Goal: Check status: Check status

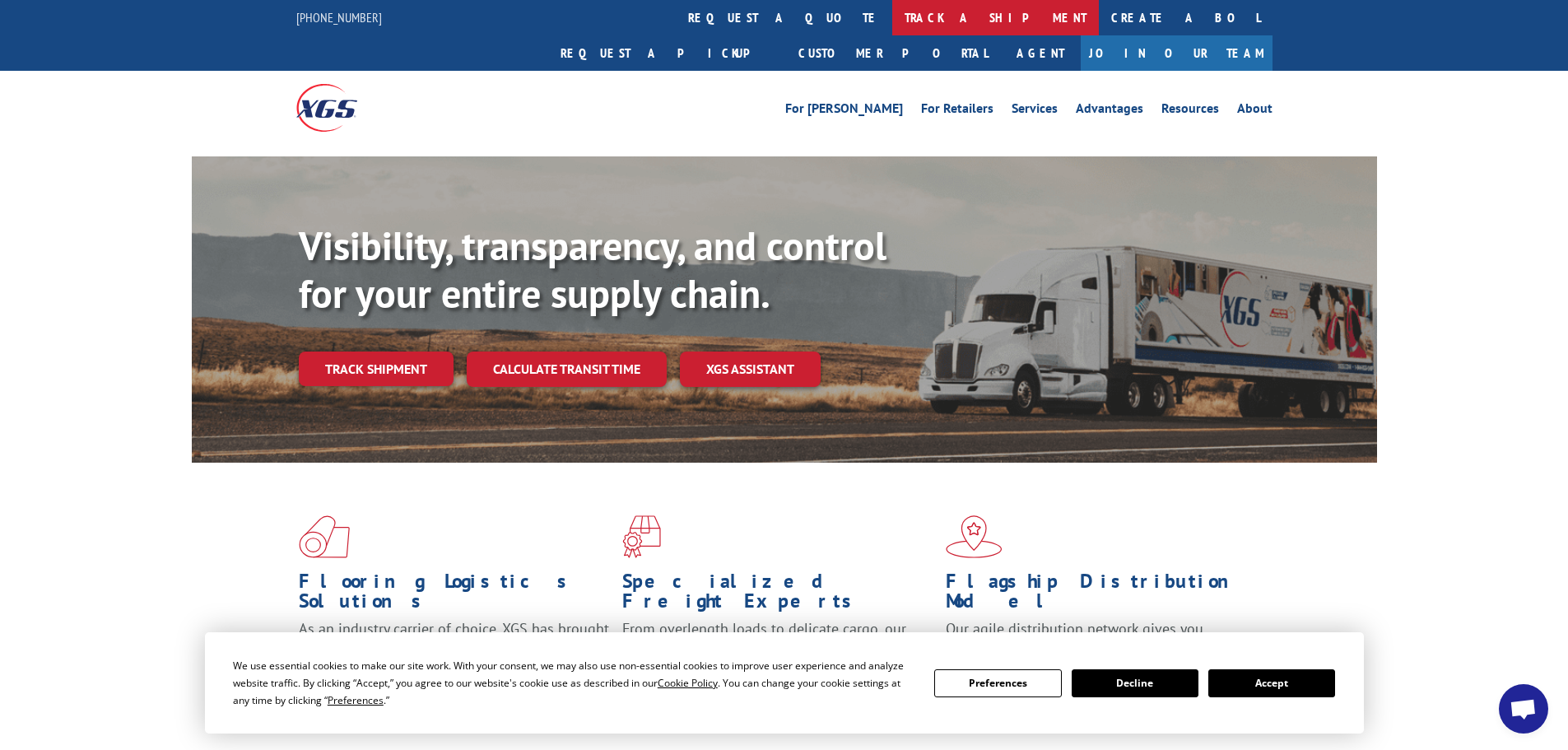
click at [892, 13] on link "track a shipment" at bounding box center [995, 17] width 207 height 35
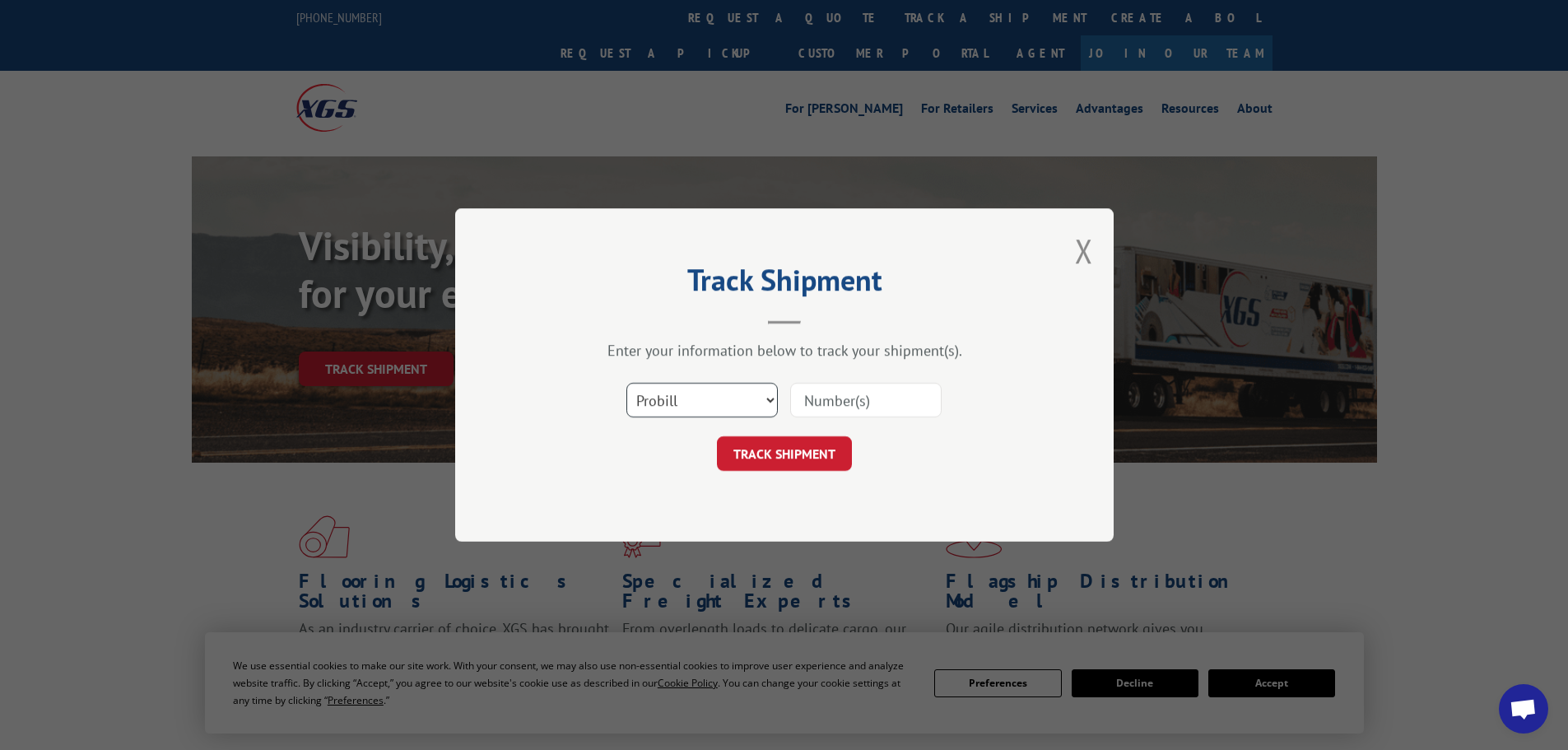
click at [707, 388] on select "Select category... Probill BOL PO" at bounding box center [702, 400] width 151 height 35
select select "po"
click at [626, 383] on select "Select category... Probill BOL PO" at bounding box center [702, 400] width 151 height 35
click at [805, 402] on input at bounding box center [865, 400] width 151 height 35
paste input "01526527"
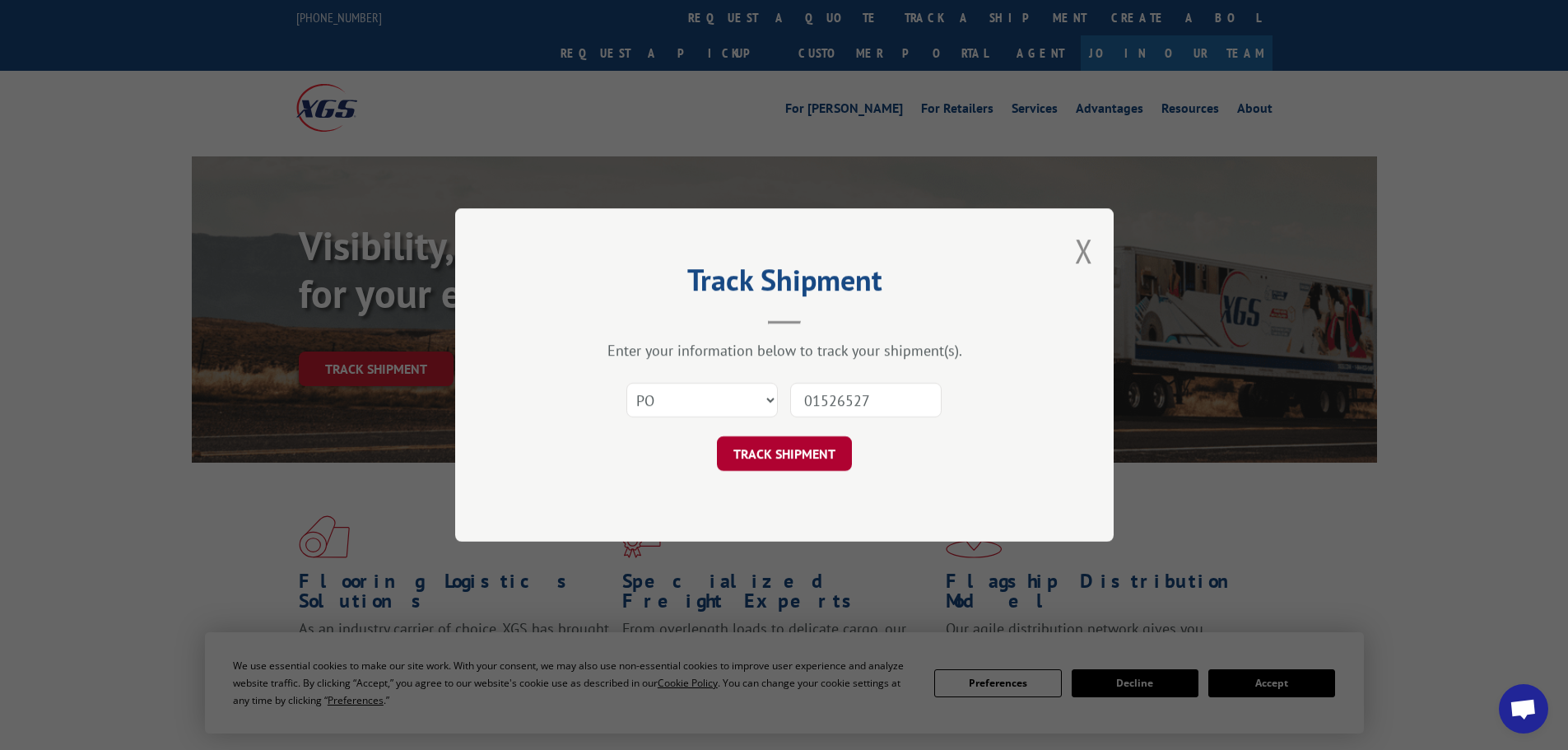
type input "01526527"
click at [783, 444] on button "TRACK SHIPMENT" at bounding box center [784, 453] width 135 height 35
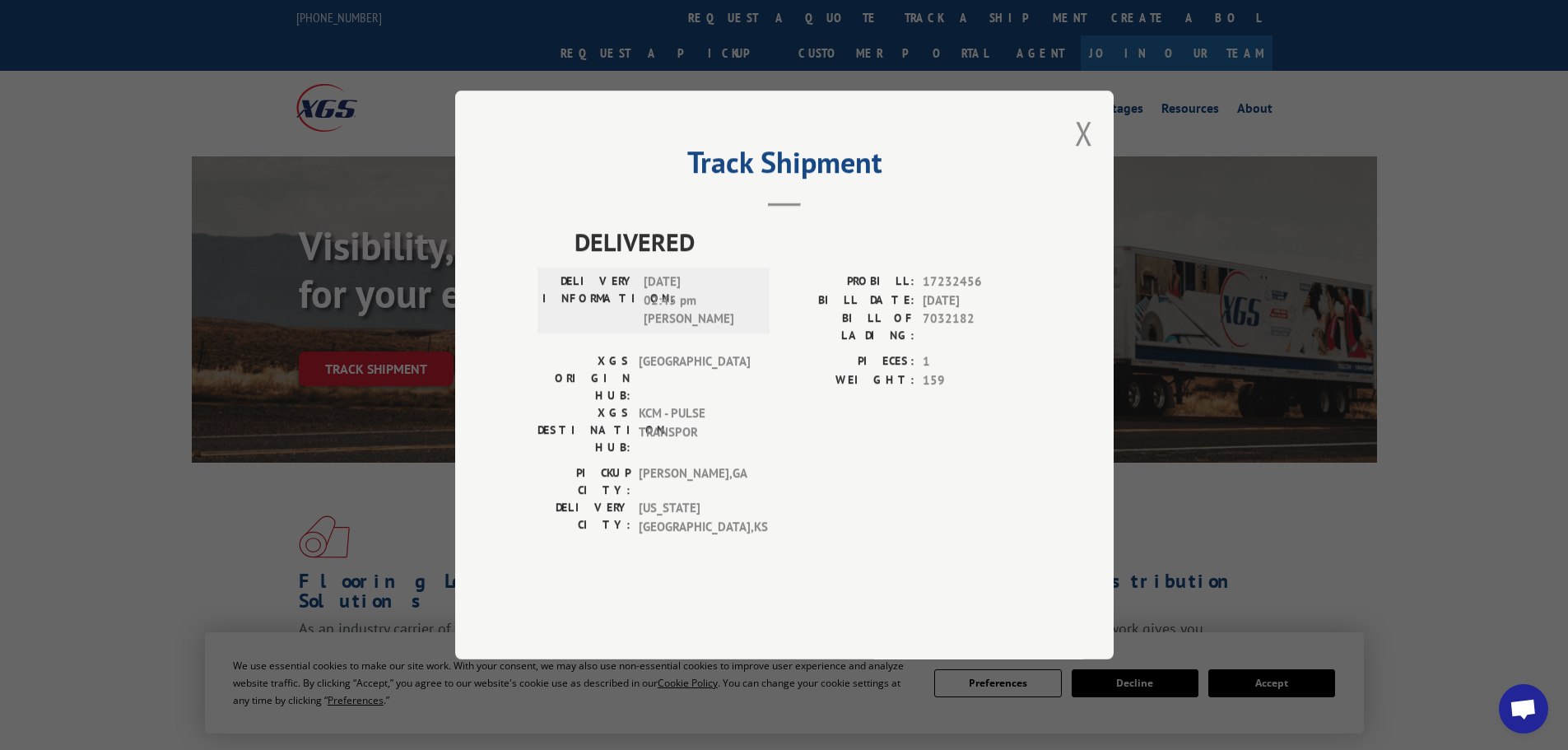
click at [1247, 530] on div "Track Shipment DELIVERED DELIVERY INFORMATION: [DATE] 02:45 pm [PERSON_NAME] E …" at bounding box center [784, 375] width 1568 height 750
click at [1083, 155] on button "Close modal" at bounding box center [1083, 133] width 18 height 43
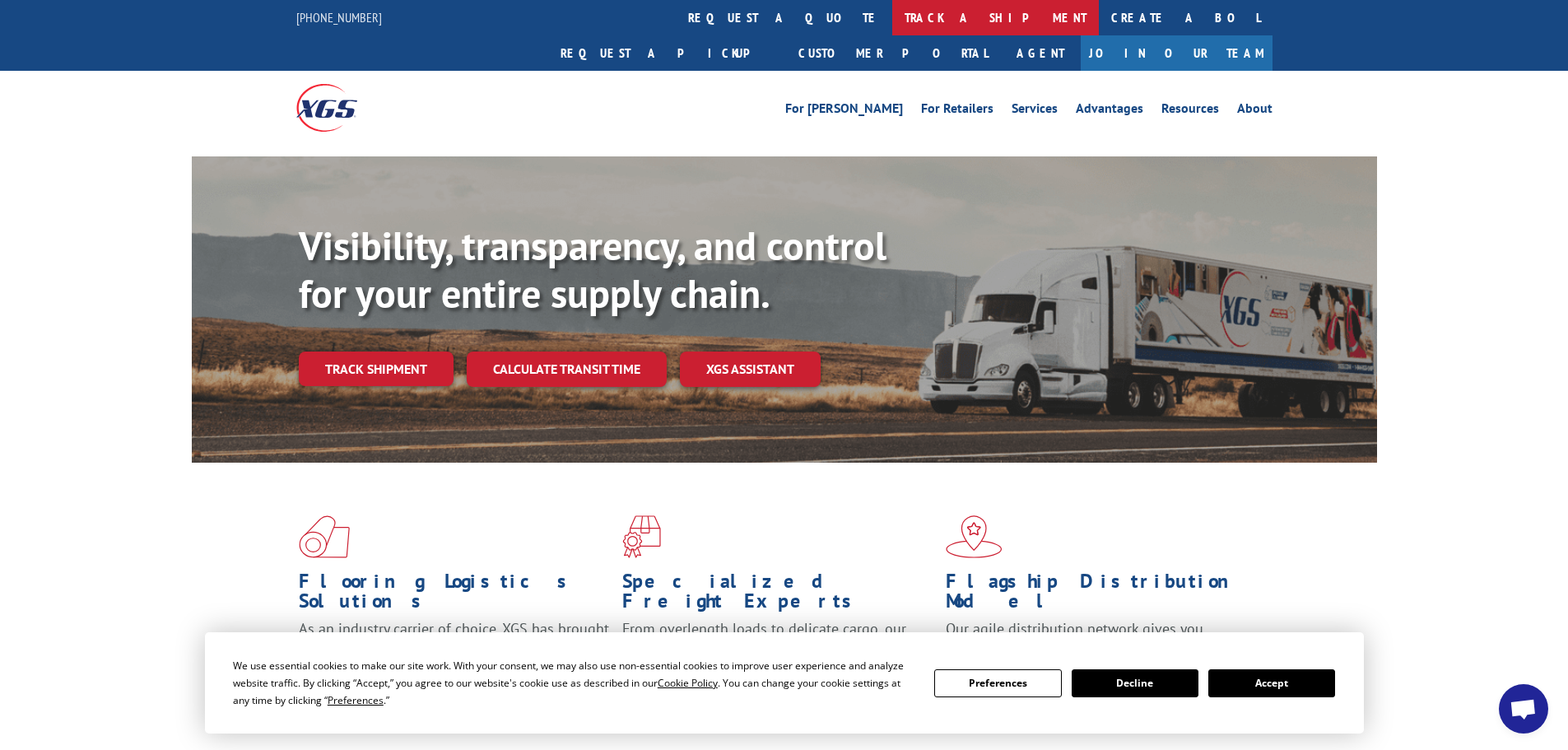
click at [892, 21] on link "track a shipment" at bounding box center [995, 17] width 207 height 35
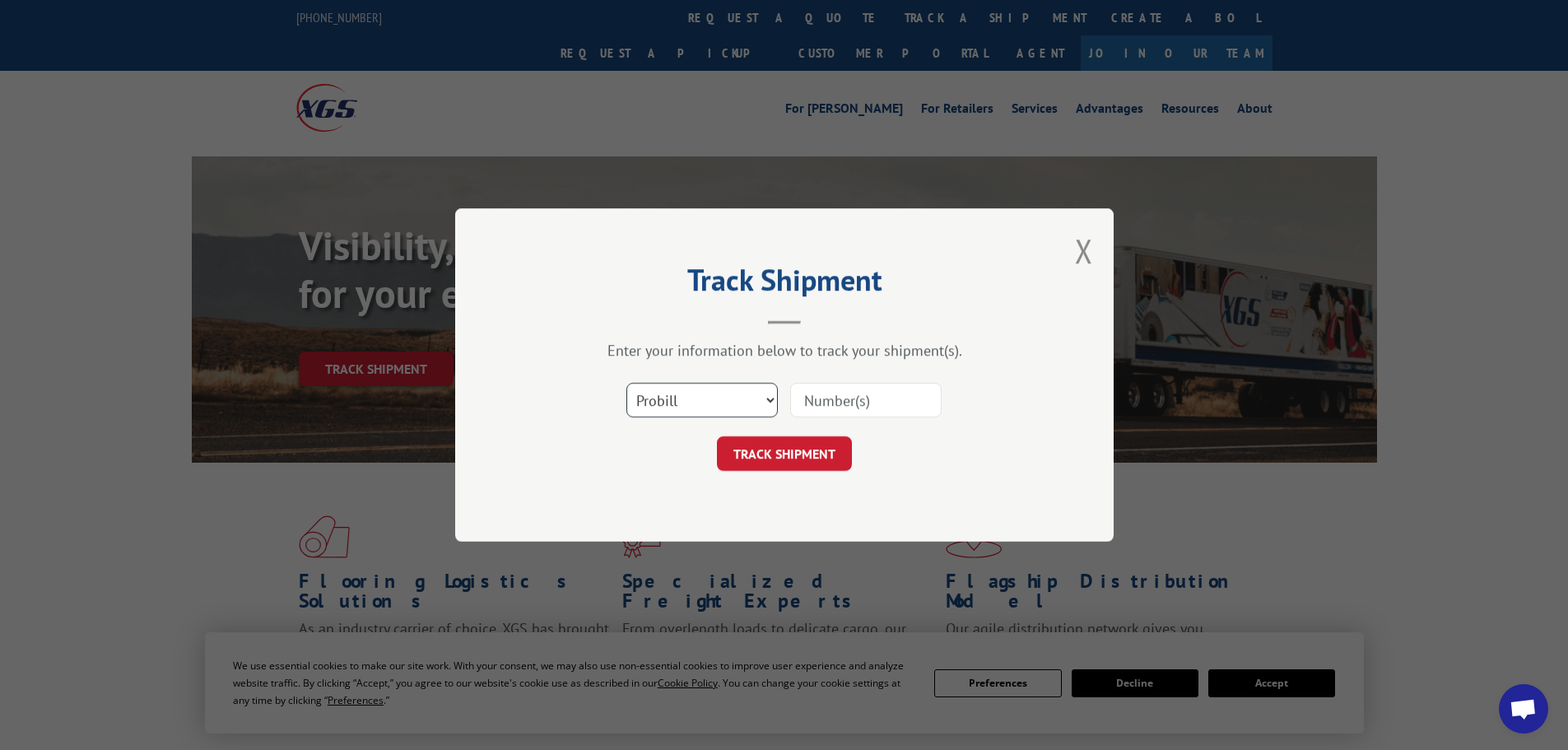
click at [680, 399] on select "Select category... Probill BOL PO" at bounding box center [702, 400] width 151 height 35
select select "po"
click at [626, 383] on select "Select category... Probill BOL PO" at bounding box center [702, 400] width 151 height 35
click at [840, 387] on input at bounding box center [865, 400] width 151 height 35
paste input "01526542"
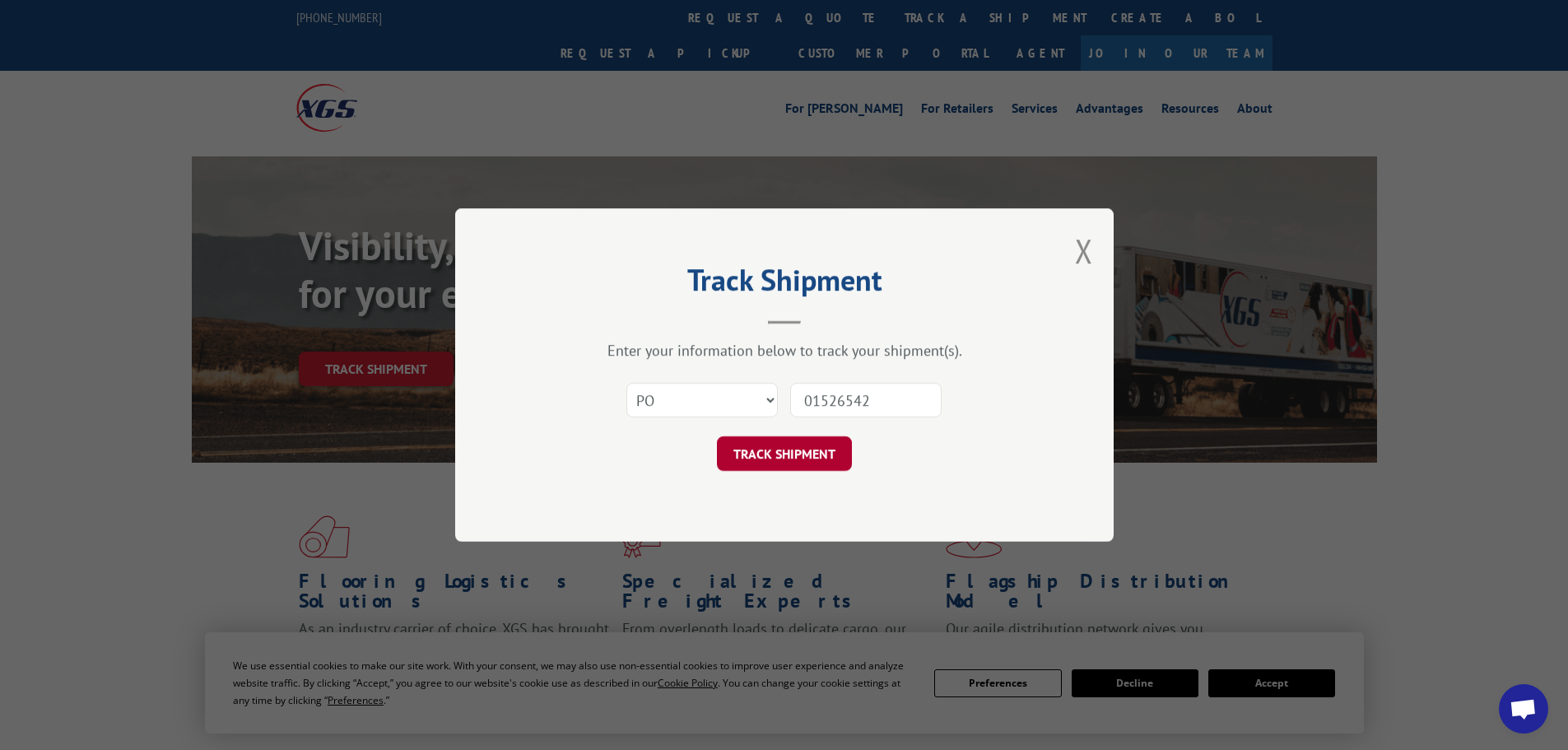
type input "01526542"
click at [813, 469] on button "TRACK SHIPMENT" at bounding box center [784, 453] width 135 height 35
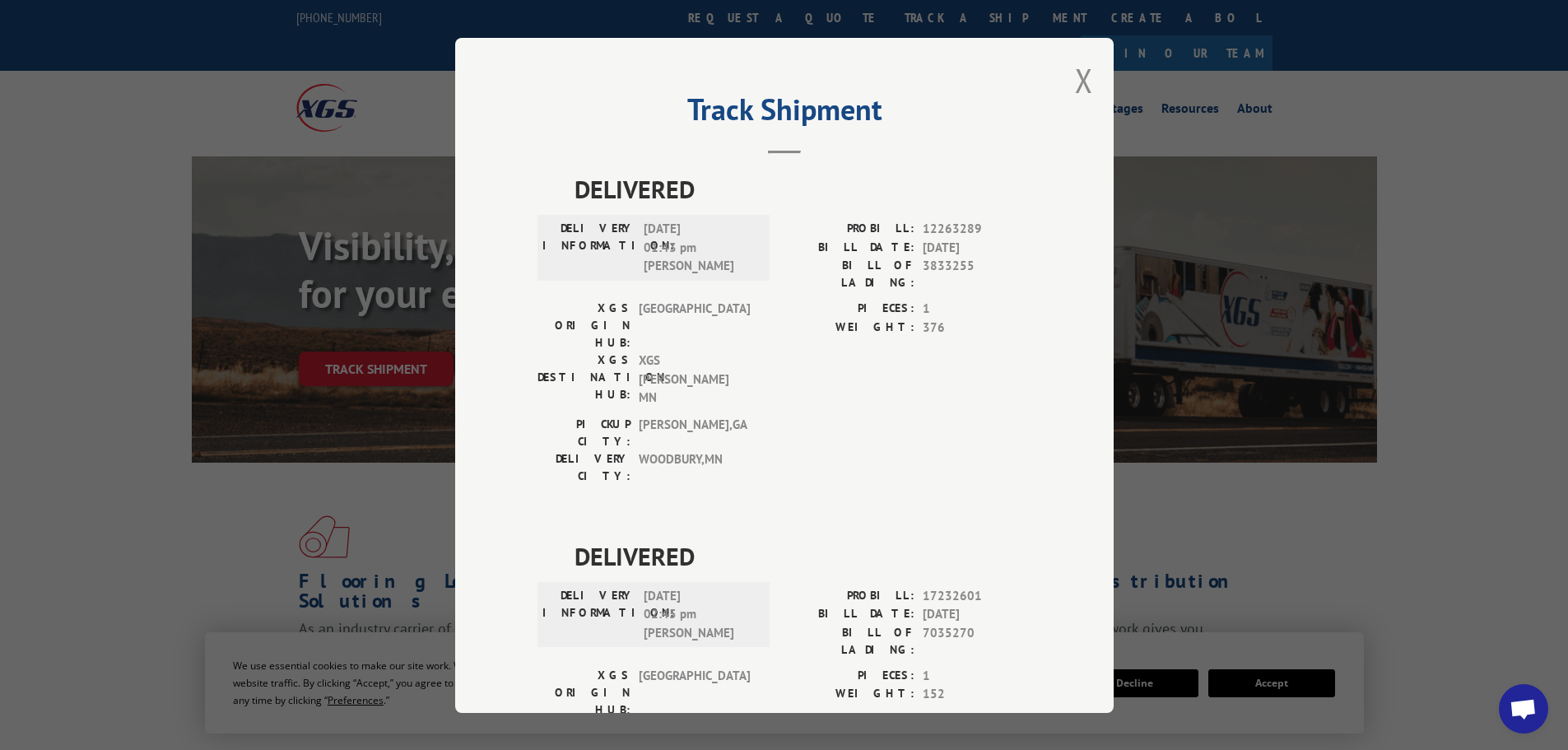
click at [1353, 566] on div "Track Shipment DELIVERED DELIVERY INFORMATION: [DATE] 01:43 pm [PERSON_NAME] PR…" at bounding box center [784, 375] width 1568 height 750
click at [1081, 75] on button "Close modal" at bounding box center [1083, 80] width 18 height 43
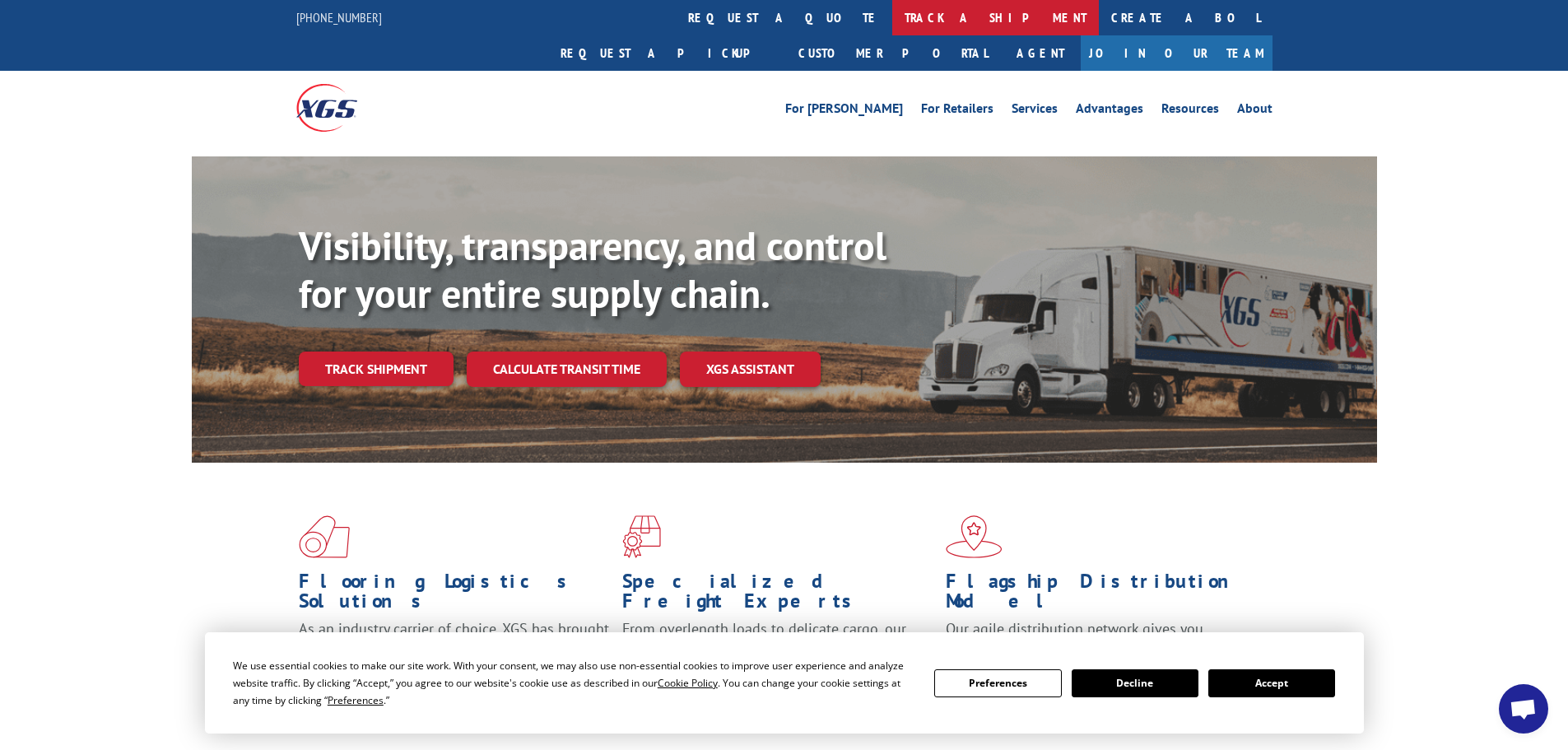
click at [892, 26] on link "track a shipment" at bounding box center [995, 17] width 207 height 35
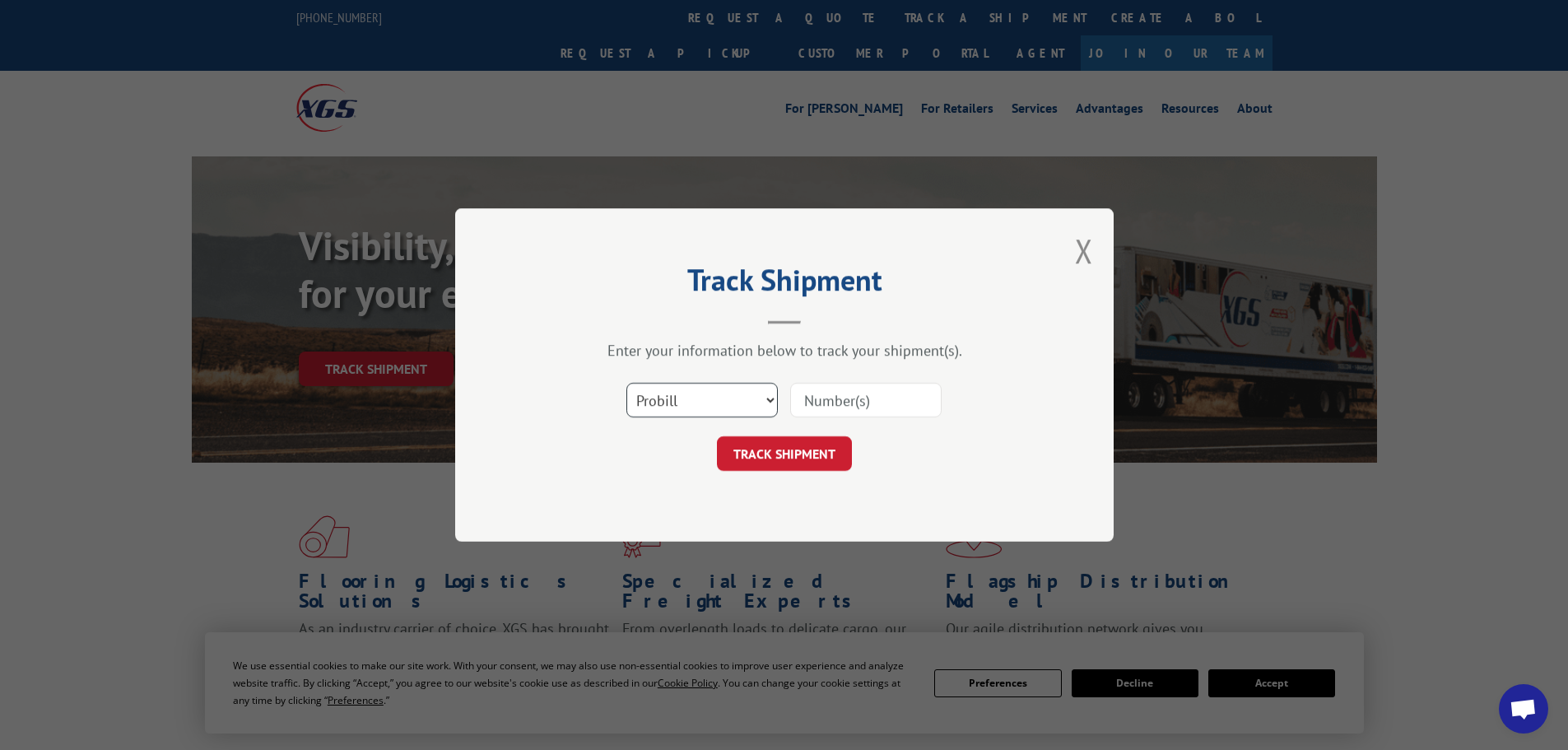
click at [662, 400] on select "Select category... Probill BOL PO" at bounding box center [702, 400] width 151 height 35
select select "po"
click at [626, 383] on select "Select category... Probill BOL PO" at bounding box center [702, 400] width 151 height 35
click at [817, 395] on input at bounding box center [865, 400] width 151 height 35
paste input "01526527"
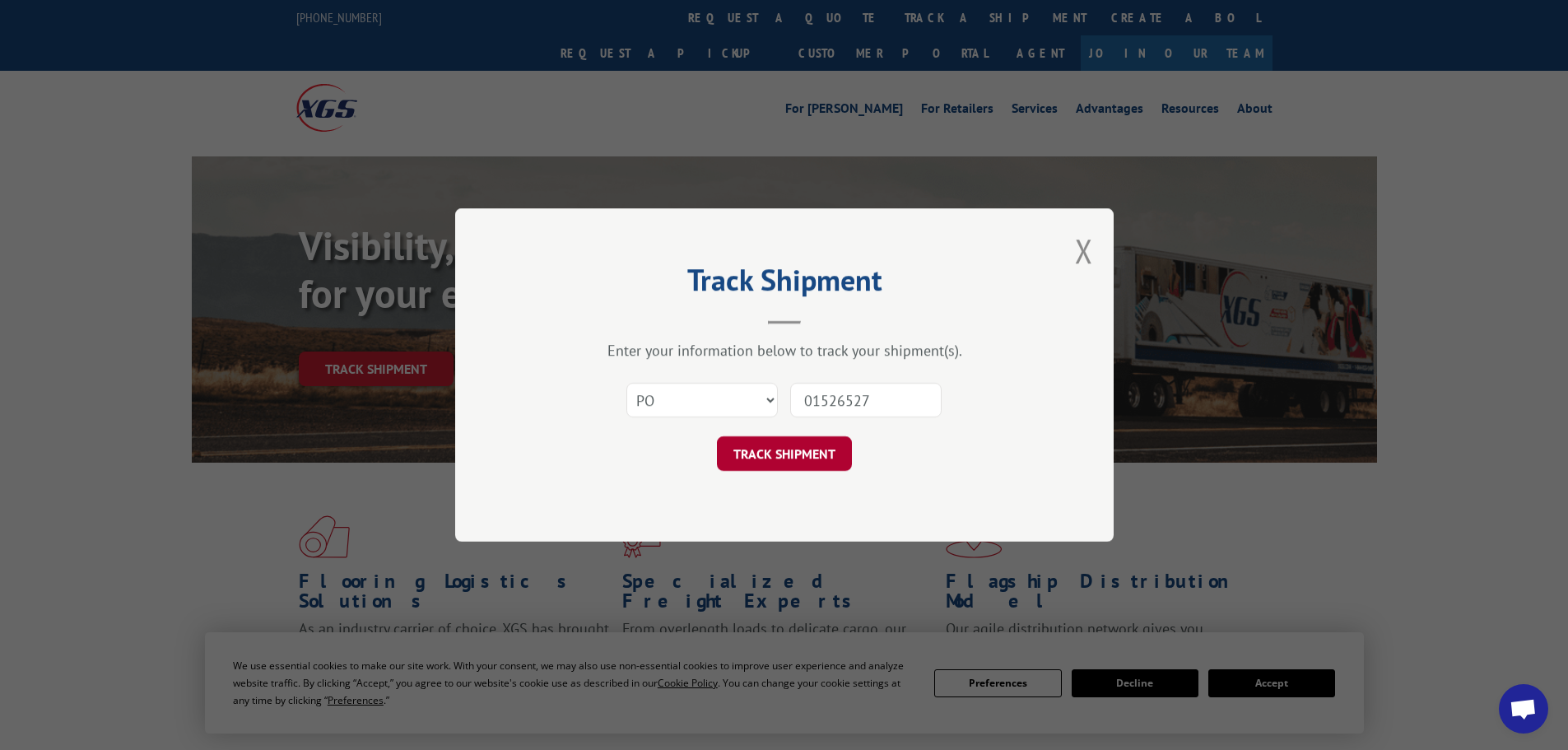
type input "01526527"
click at [766, 451] on button "TRACK SHIPMENT" at bounding box center [784, 453] width 135 height 35
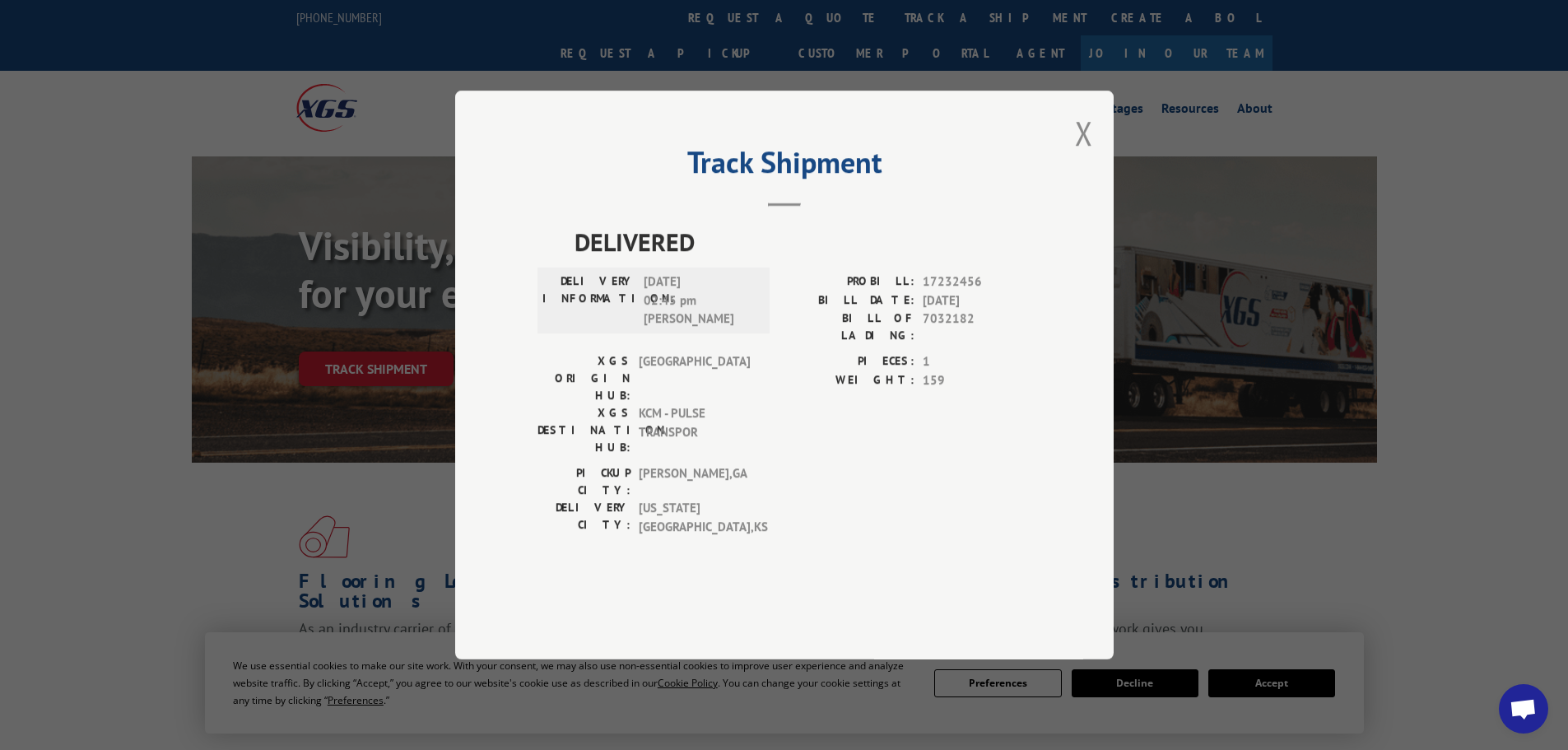
click at [1278, 554] on div "Track Shipment DELIVERED DELIVERY INFORMATION: [DATE] 02:45 pm [PERSON_NAME] E …" at bounding box center [784, 375] width 1568 height 750
click at [1081, 155] on button "Close modal" at bounding box center [1083, 133] width 18 height 43
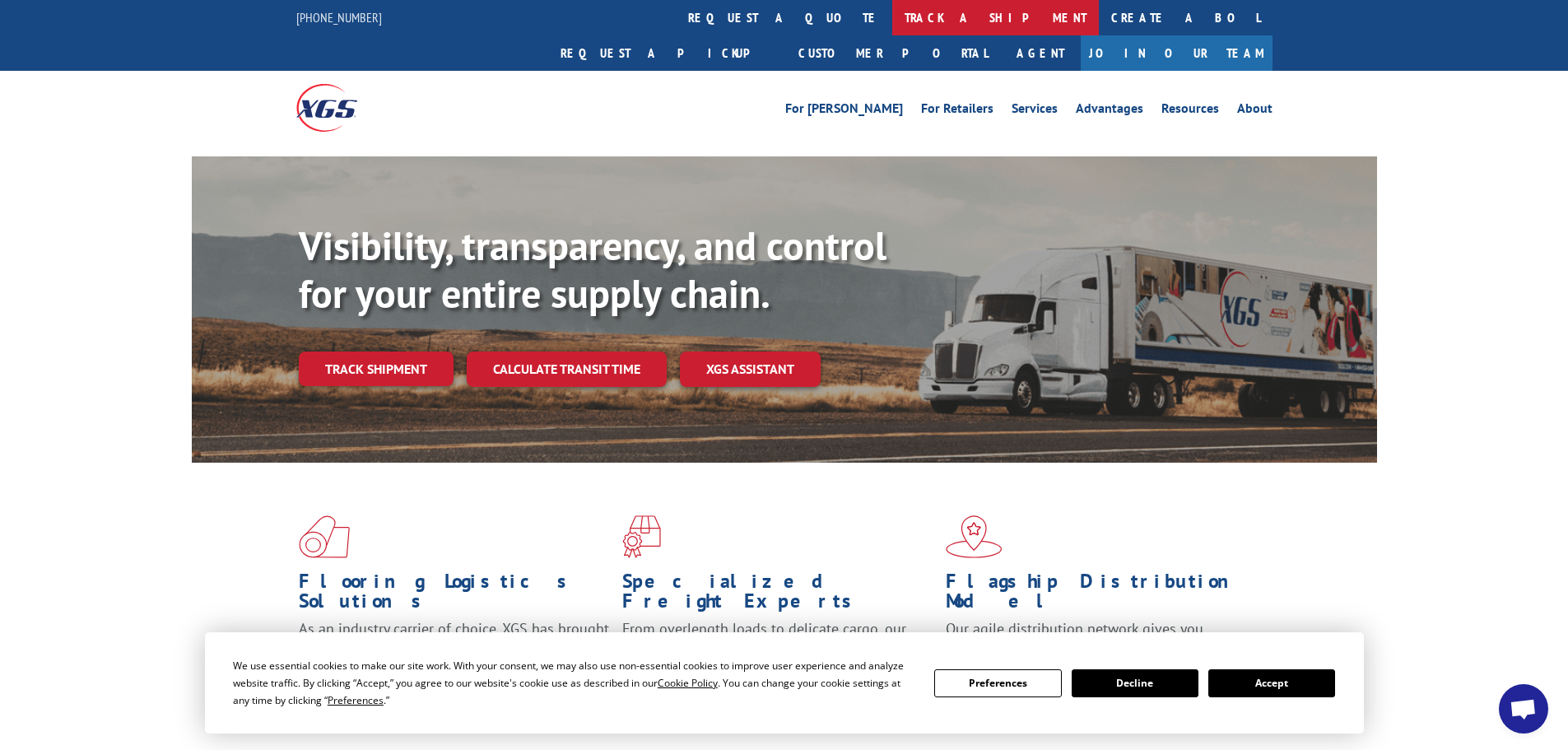
click at [892, 8] on link "track a shipment" at bounding box center [995, 17] width 207 height 35
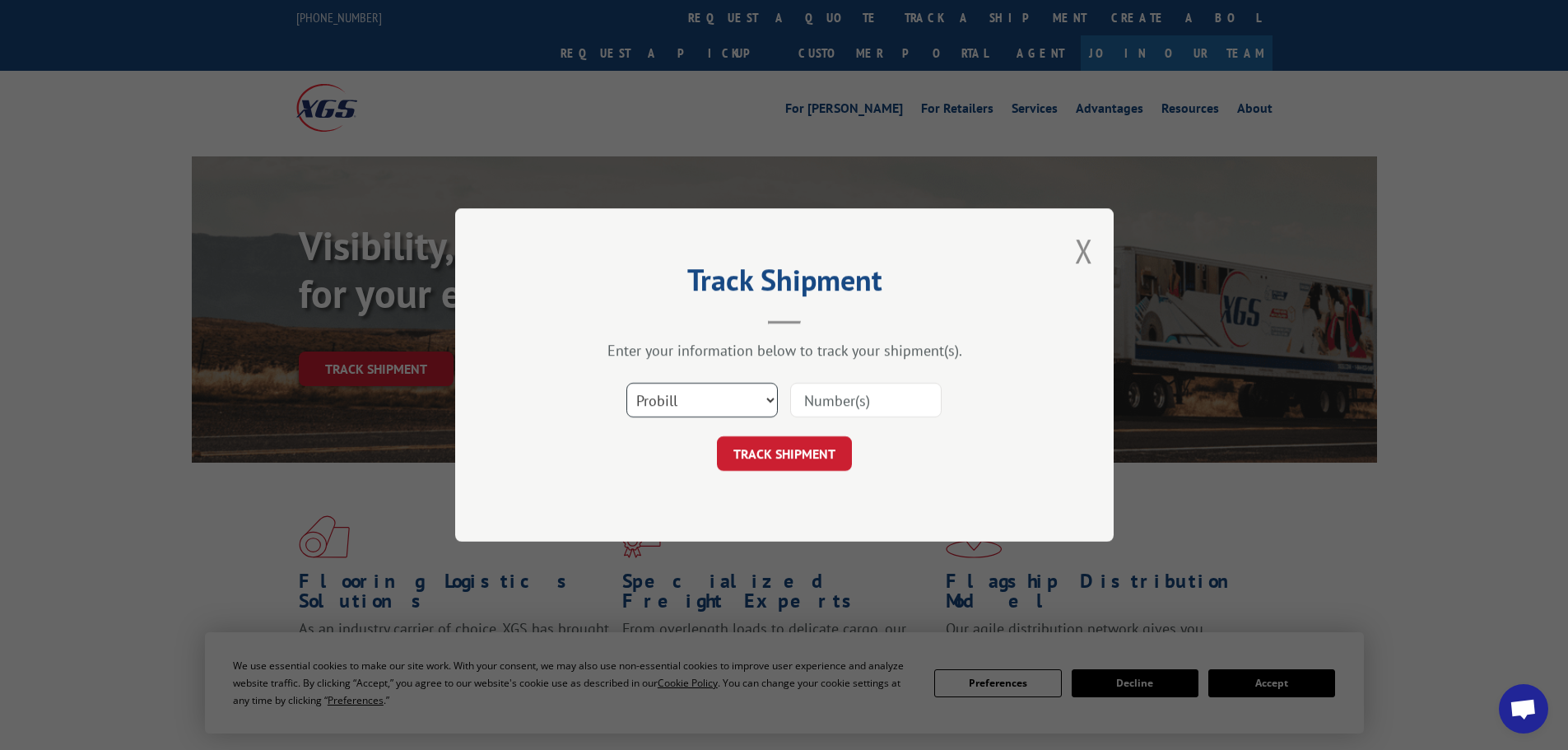
click at [653, 404] on select "Select category... Probill BOL PO" at bounding box center [702, 400] width 151 height 35
select select "po"
click at [626, 383] on select "Select category... Probill BOL PO" at bounding box center [702, 400] width 151 height 35
click at [815, 397] on input at bounding box center [865, 400] width 151 height 35
paste input "01526565"
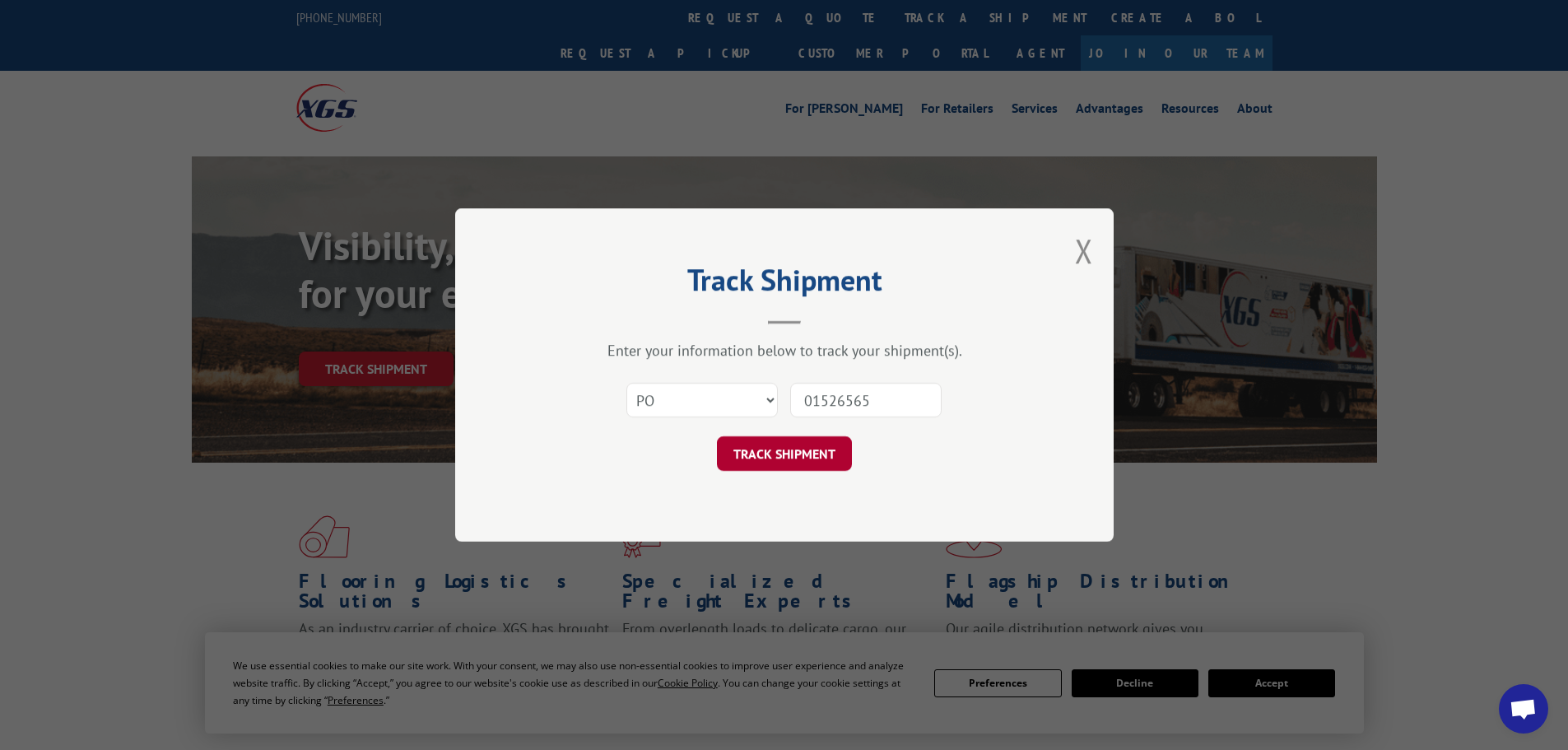
type input "01526565"
click at [788, 446] on button "TRACK SHIPMENT" at bounding box center [784, 453] width 135 height 35
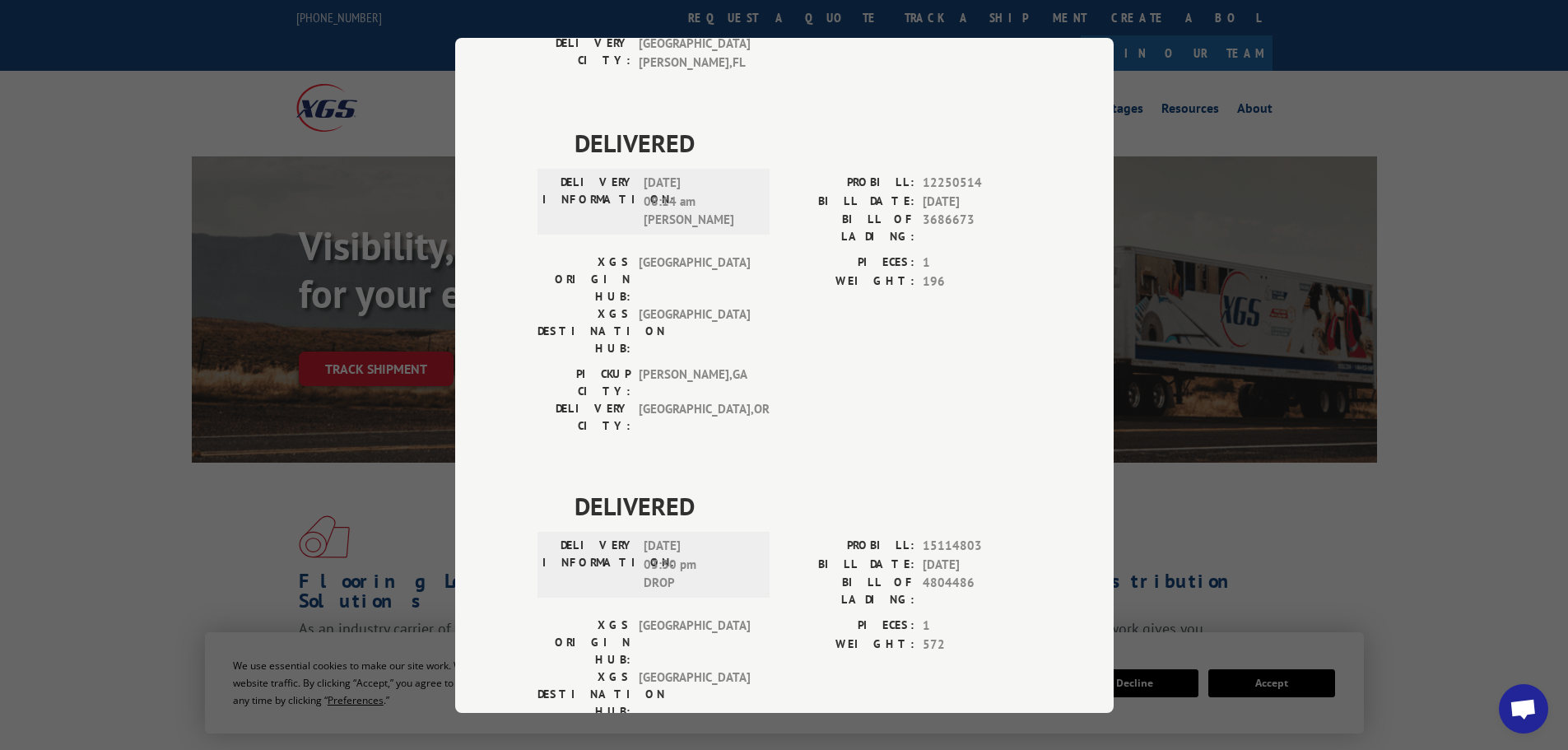
scroll to position [741, 0]
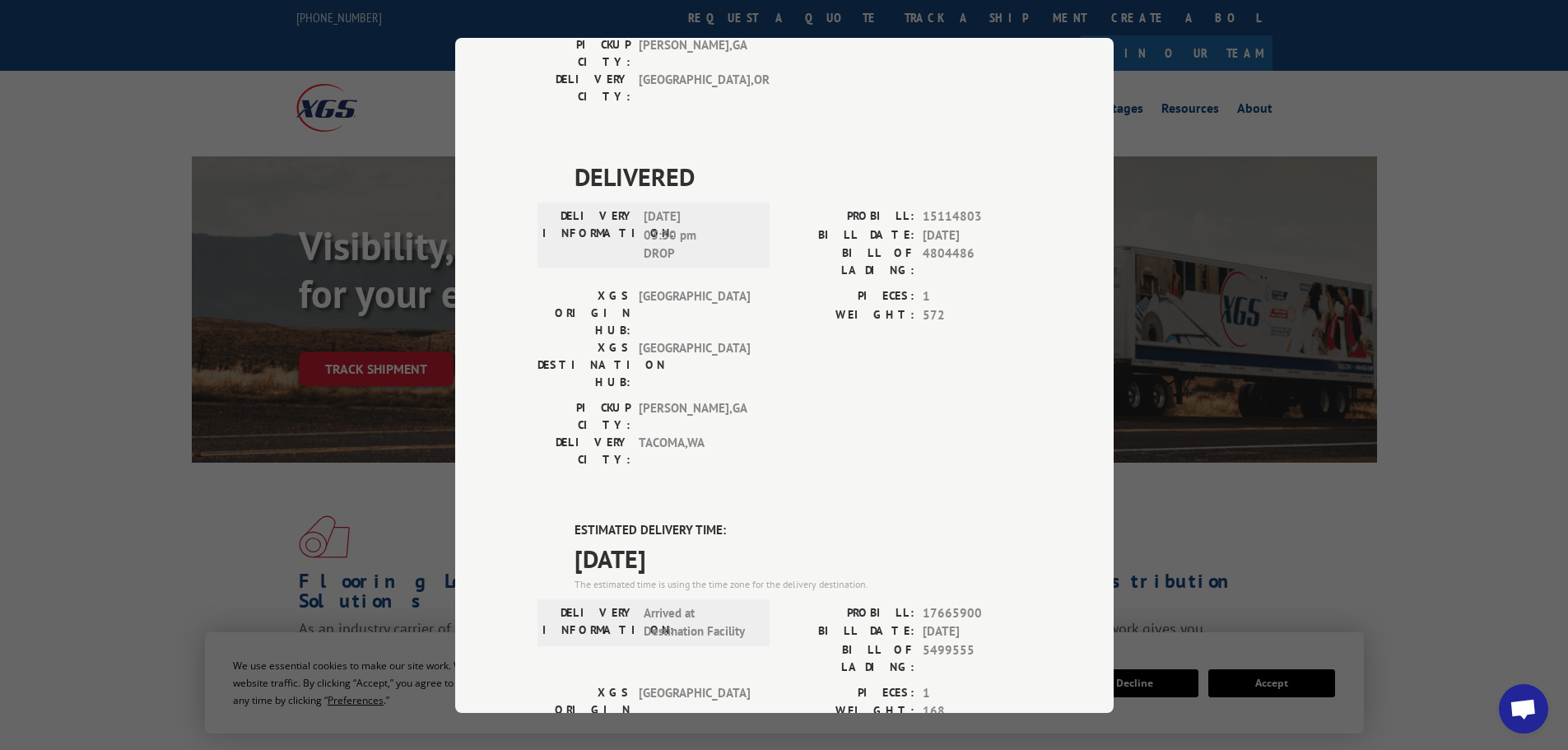
click at [1388, 480] on div "Track Shipment DELIVERED DELIVERY INFORMATION: PROBILL: 6822522 BILL DATE: [DAT…" at bounding box center [784, 375] width 1568 height 750
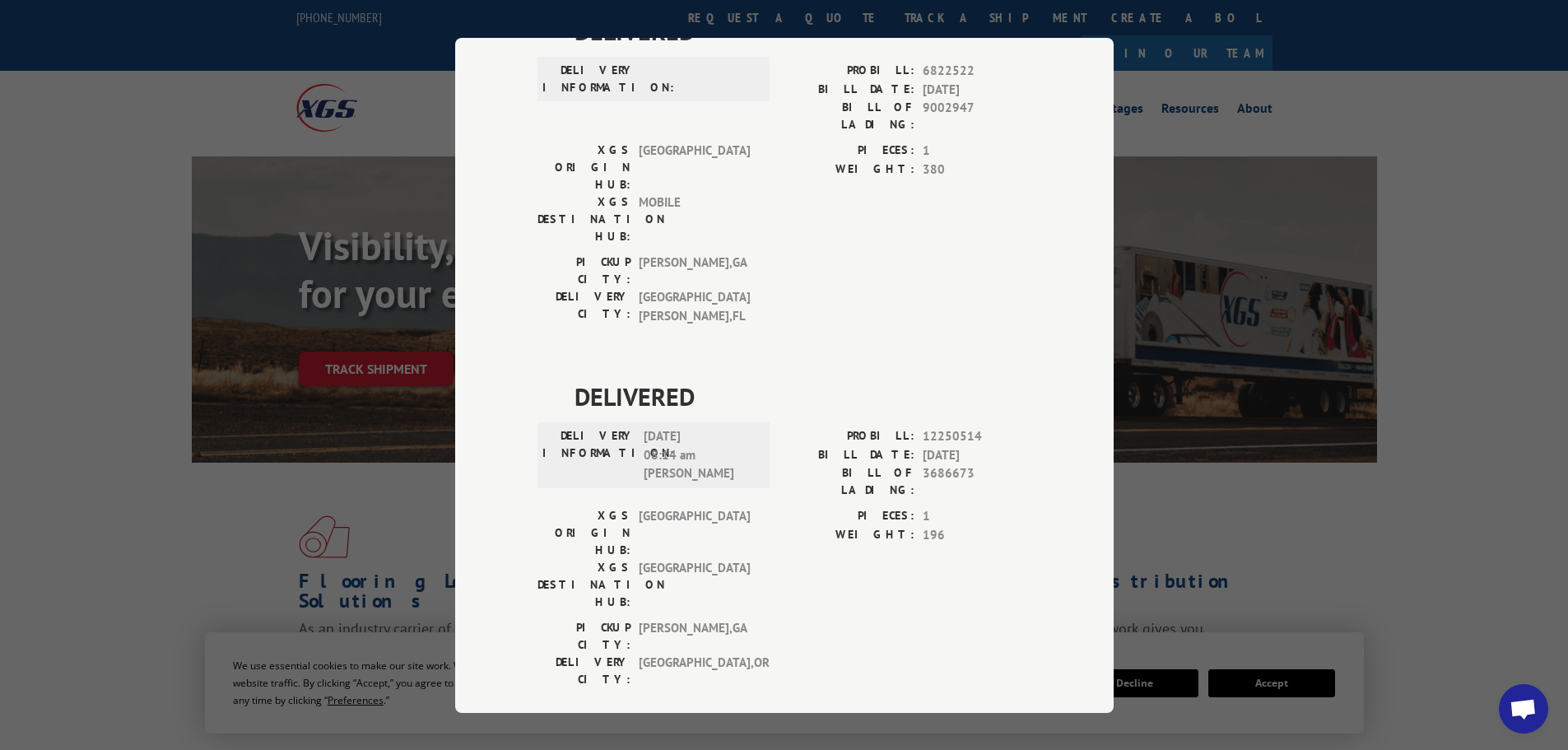
scroll to position [0, 0]
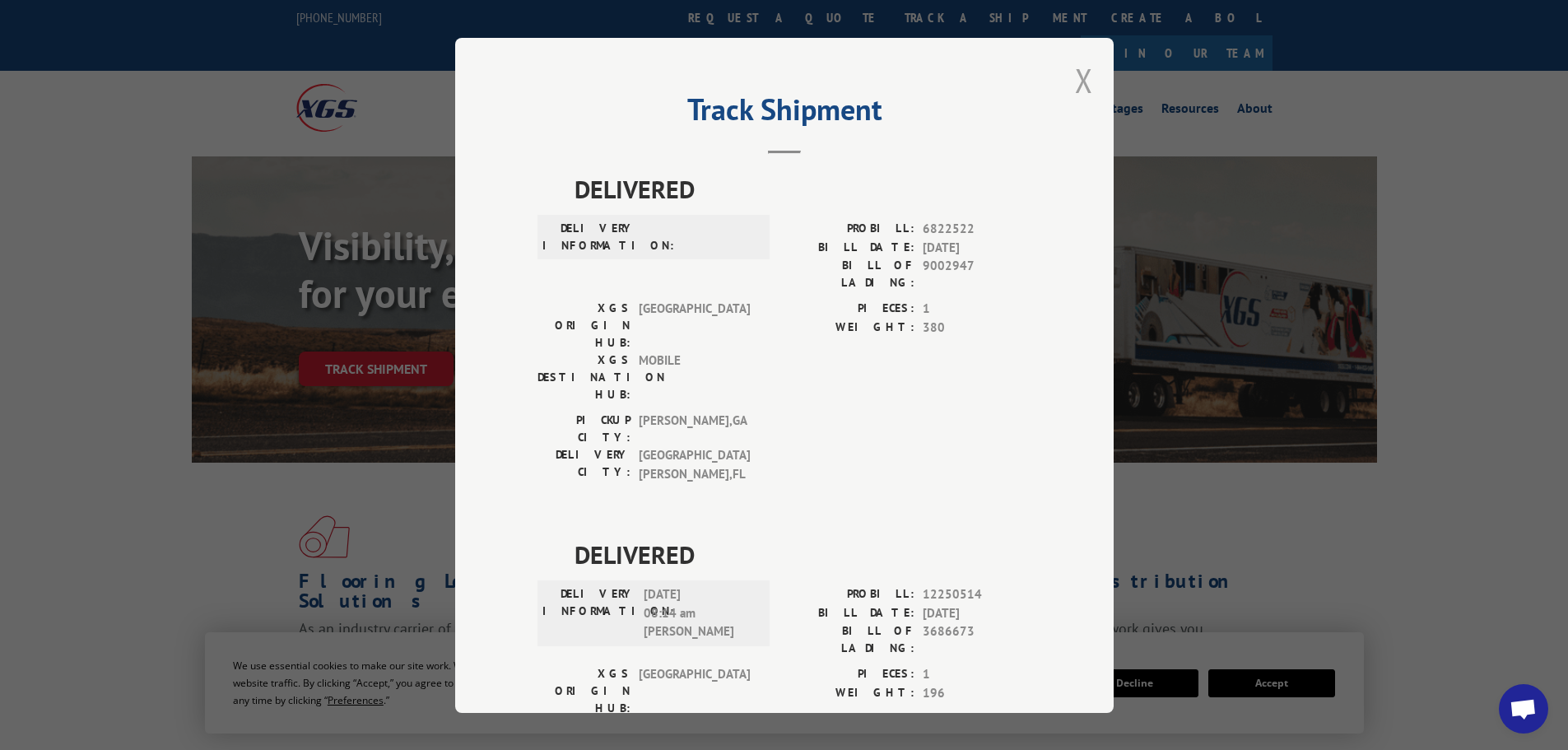
click at [1083, 76] on button "Close modal" at bounding box center [1083, 80] width 18 height 43
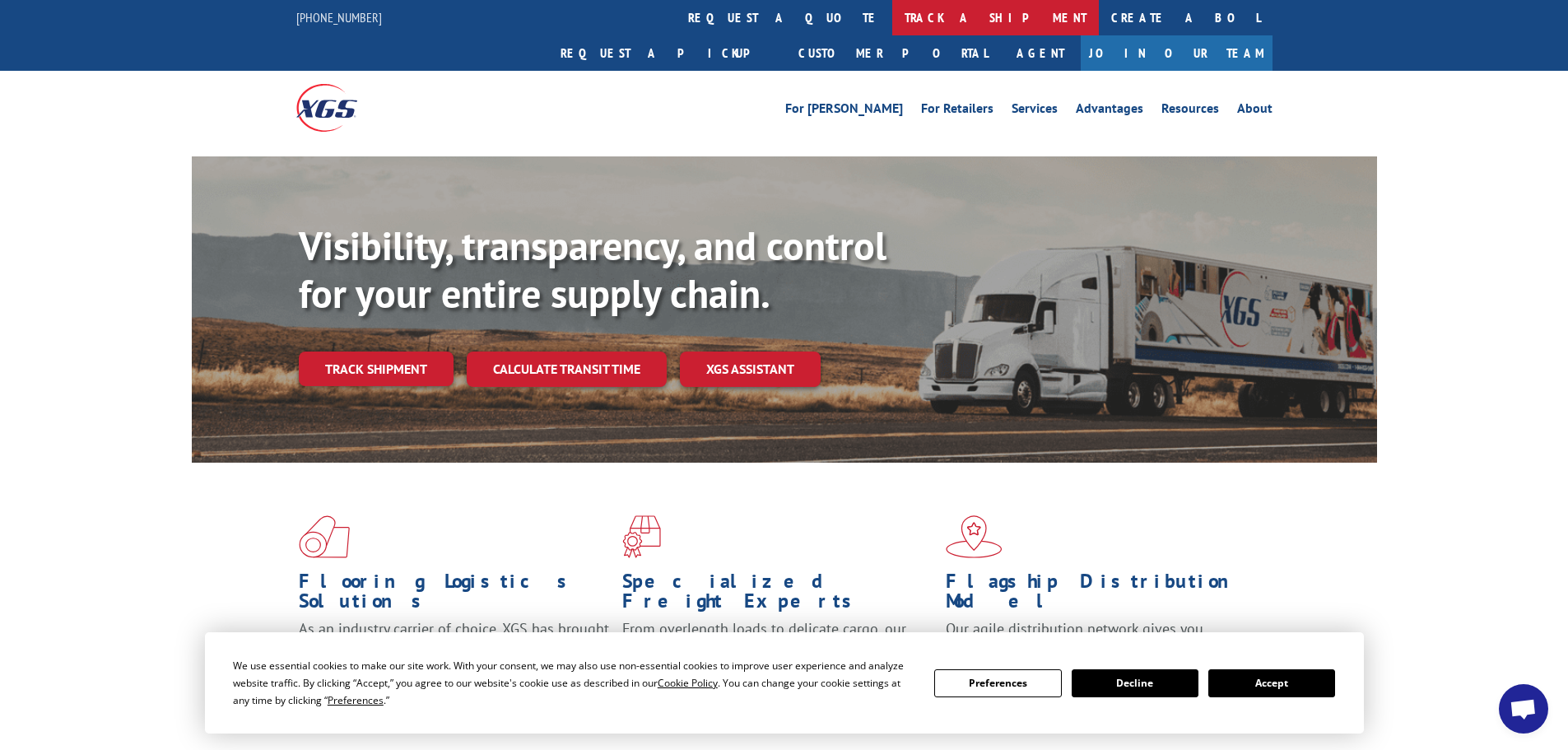
click at [892, 27] on link "track a shipment" at bounding box center [995, 17] width 207 height 35
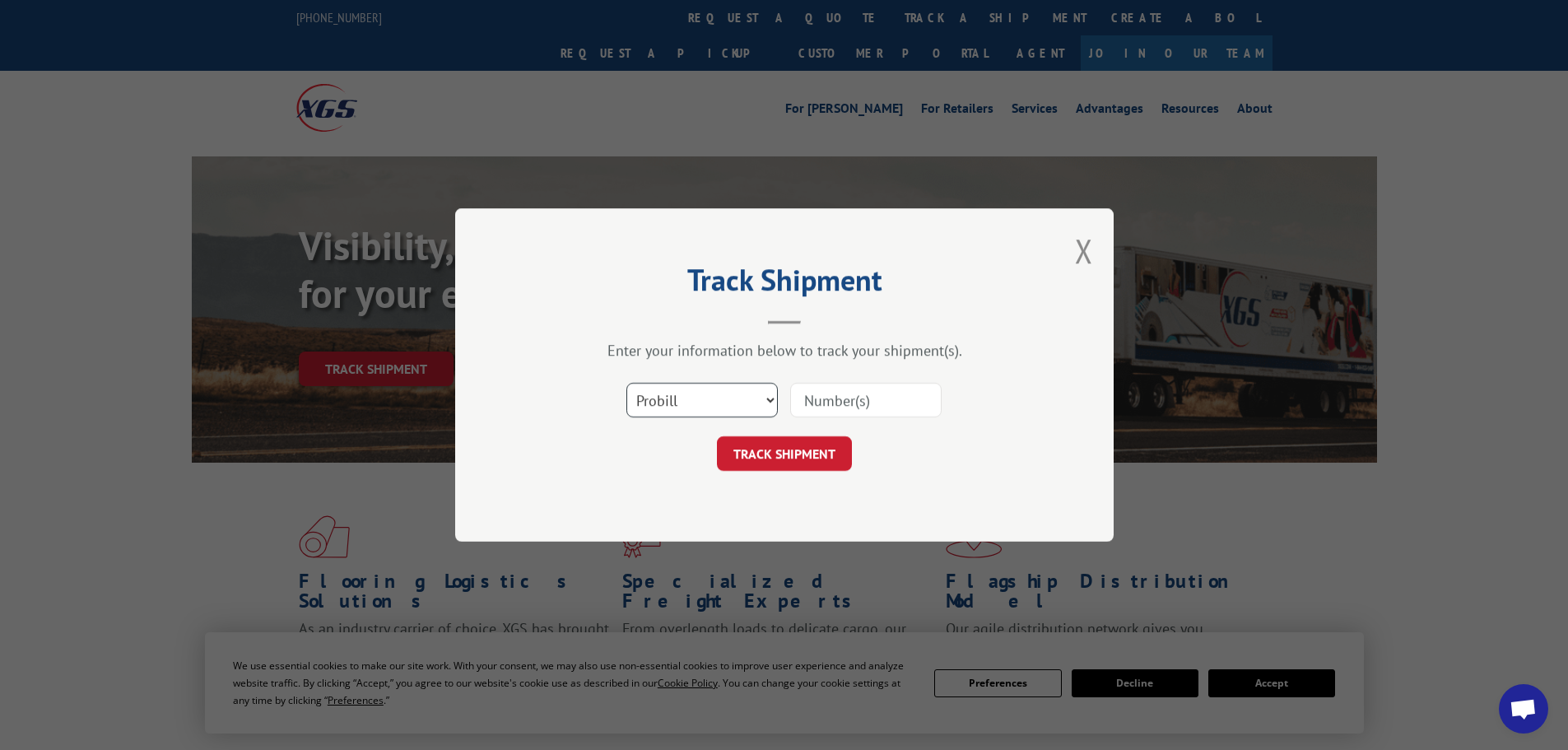
click at [679, 407] on select "Select category... Probill BOL PO" at bounding box center [702, 400] width 151 height 35
select select "po"
click at [626, 383] on select "Select category... Probill BOL PO" at bounding box center [702, 400] width 151 height 35
click at [809, 400] on input at bounding box center [865, 400] width 151 height 35
paste input "01526596"
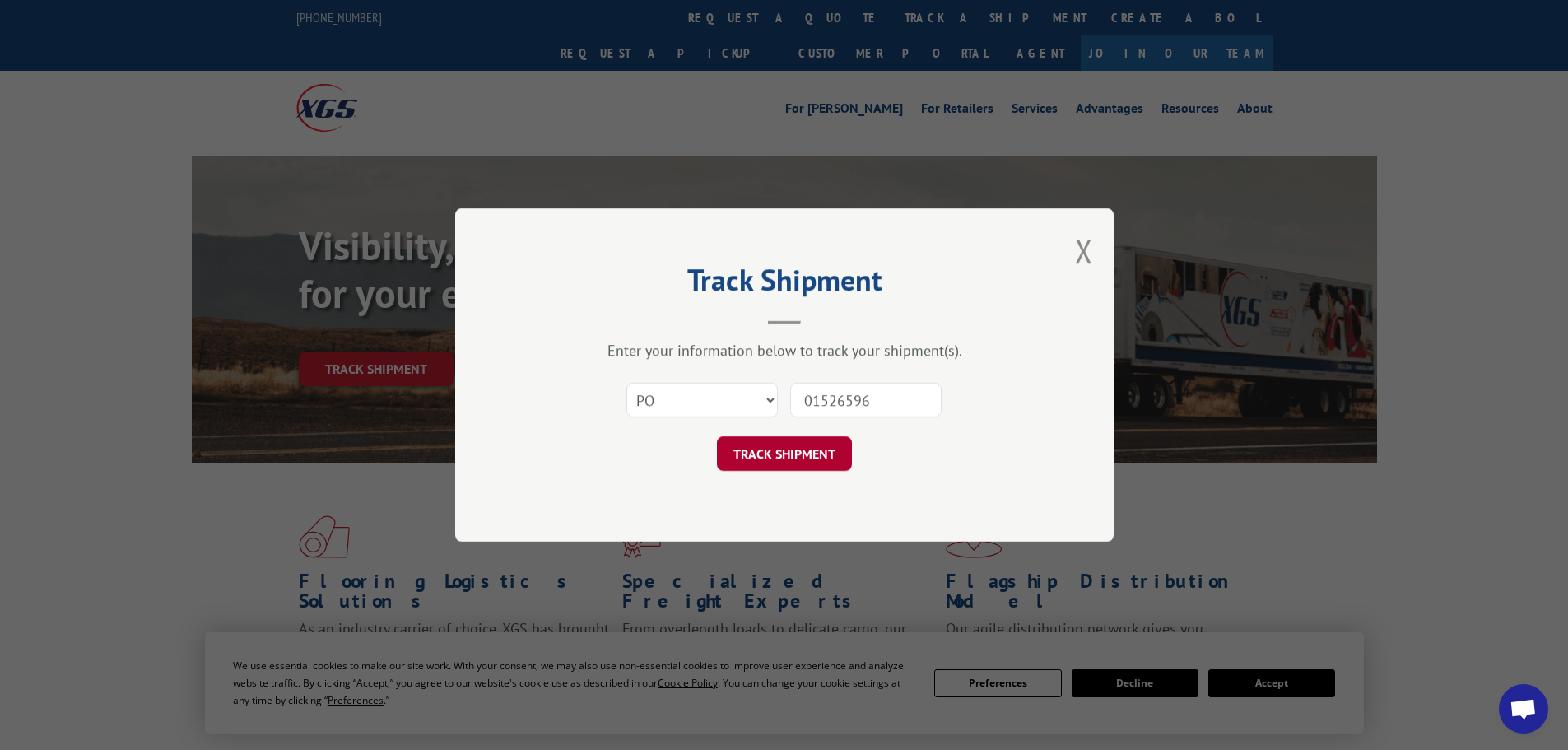
type input "01526596"
click at [773, 440] on button "TRACK SHIPMENT" at bounding box center [784, 453] width 135 height 35
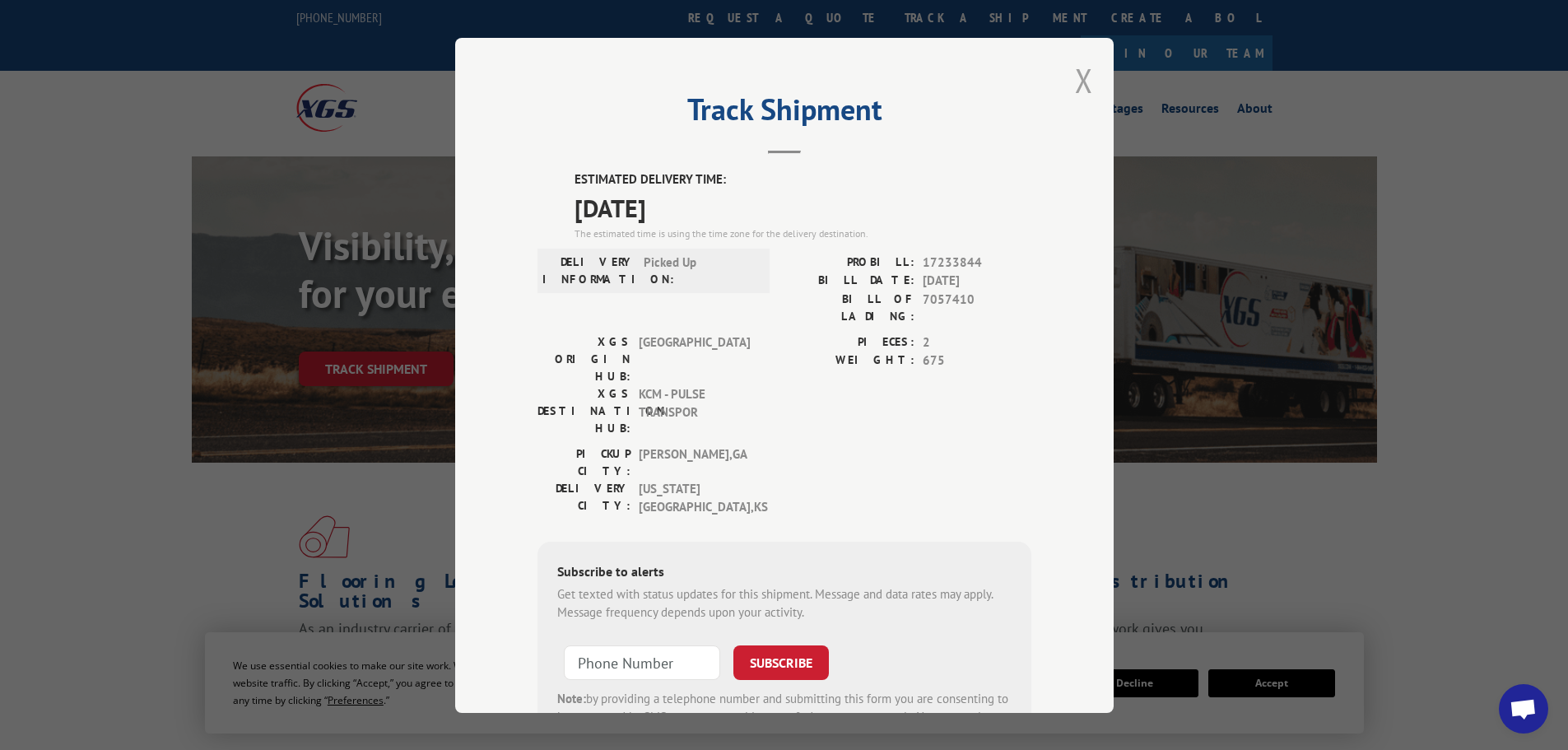
click at [1078, 74] on button "Close modal" at bounding box center [1083, 80] width 18 height 43
